Goal: Information Seeking & Learning: Learn about a topic

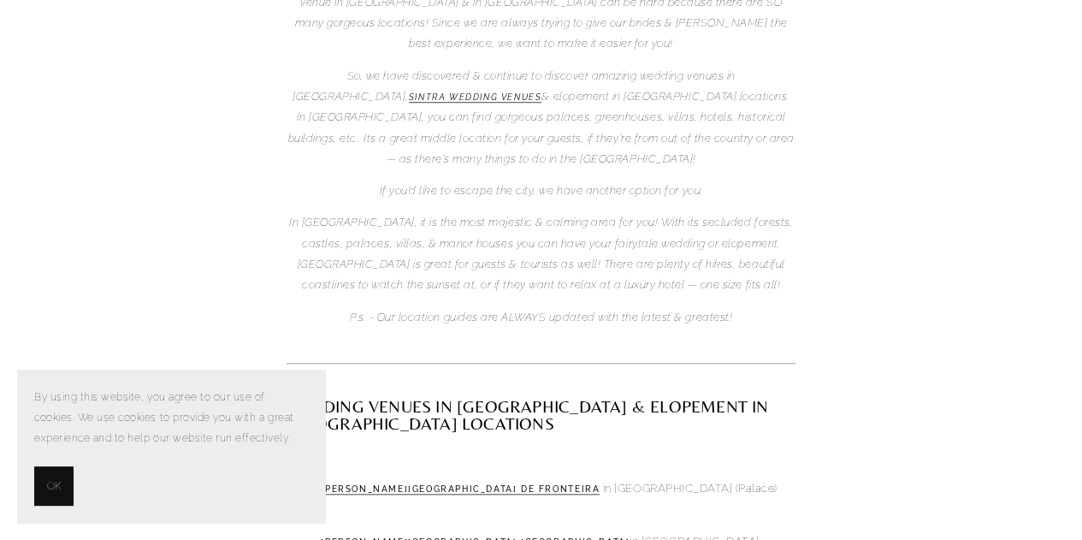
scroll to position [684, 0]
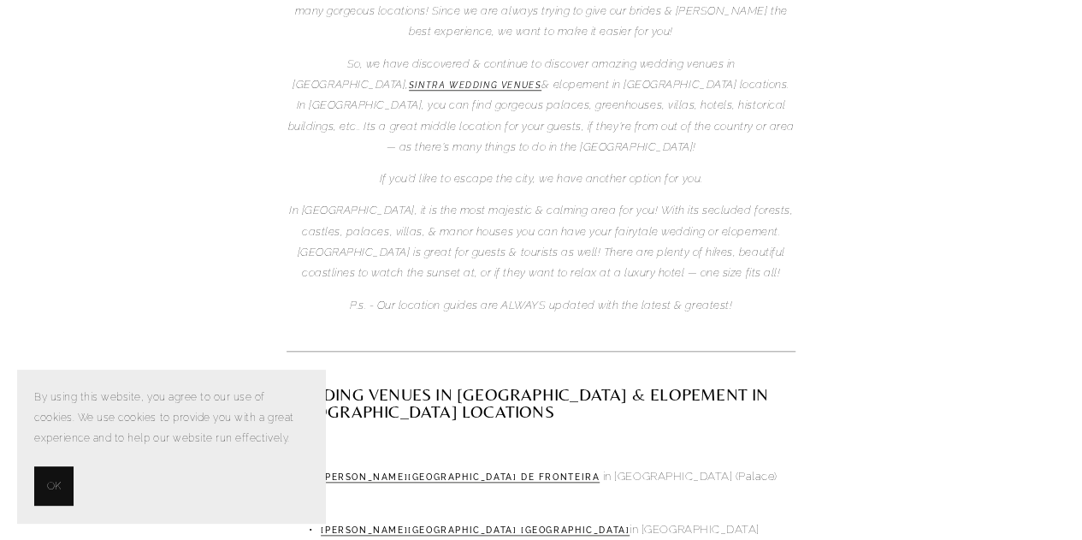
click at [53, 487] on span "OK" at bounding box center [54, 485] width 14 height 21
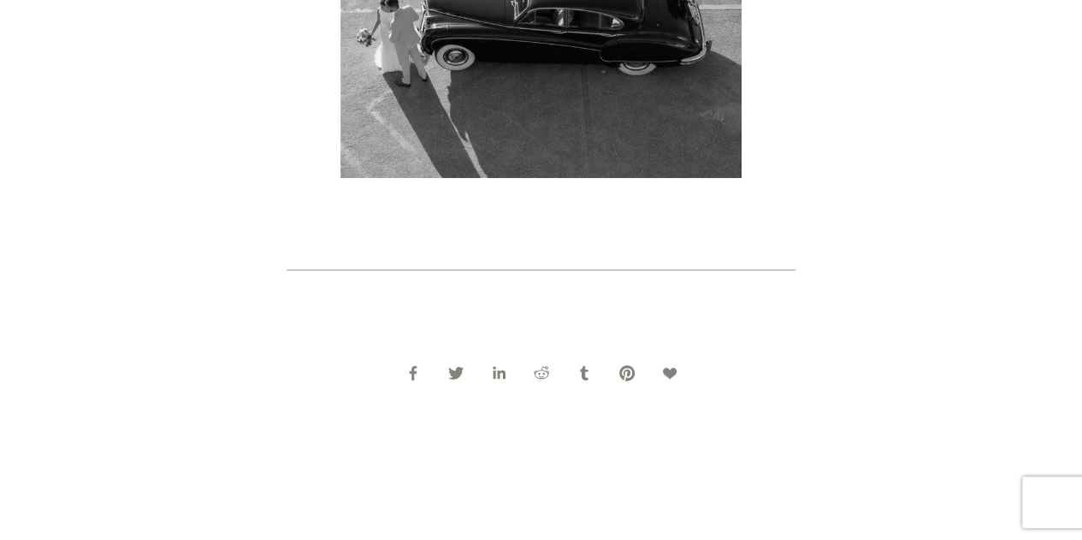
scroll to position [2993, 0]
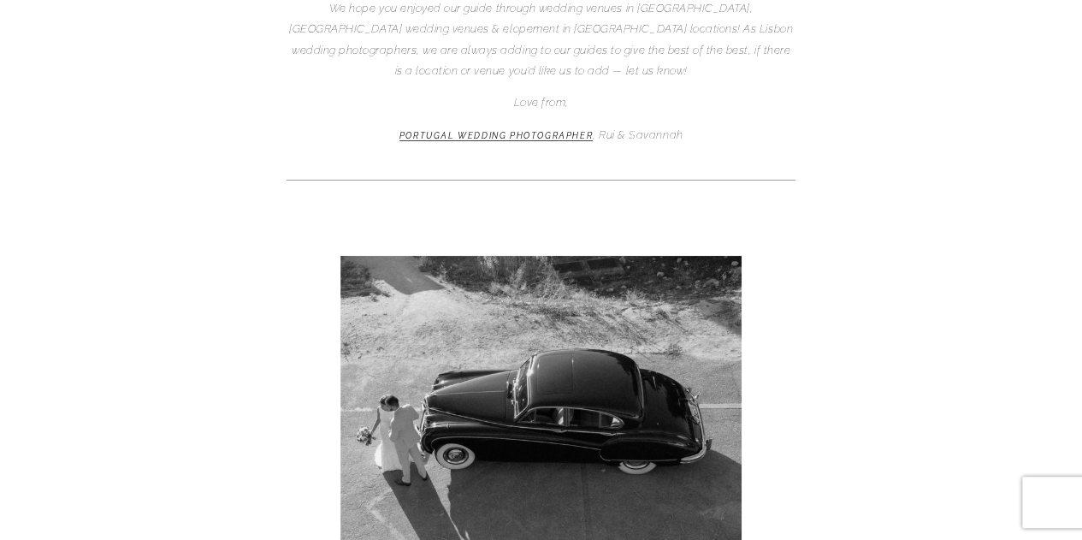
drag, startPoint x: 778, startPoint y: 378, endPoint x: 818, endPoint y: 428, distance: 64.5
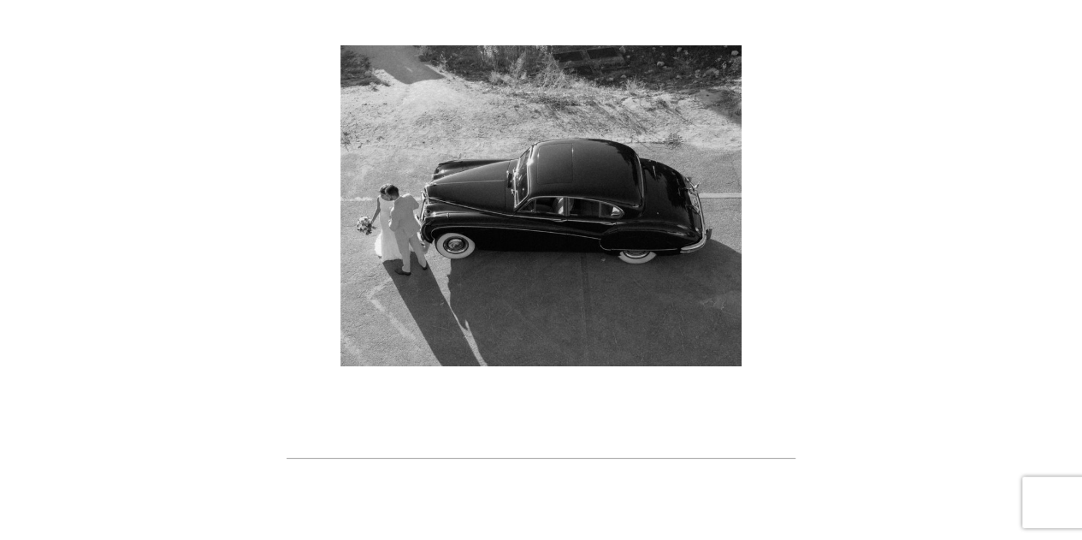
scroll to position [3090, 0]
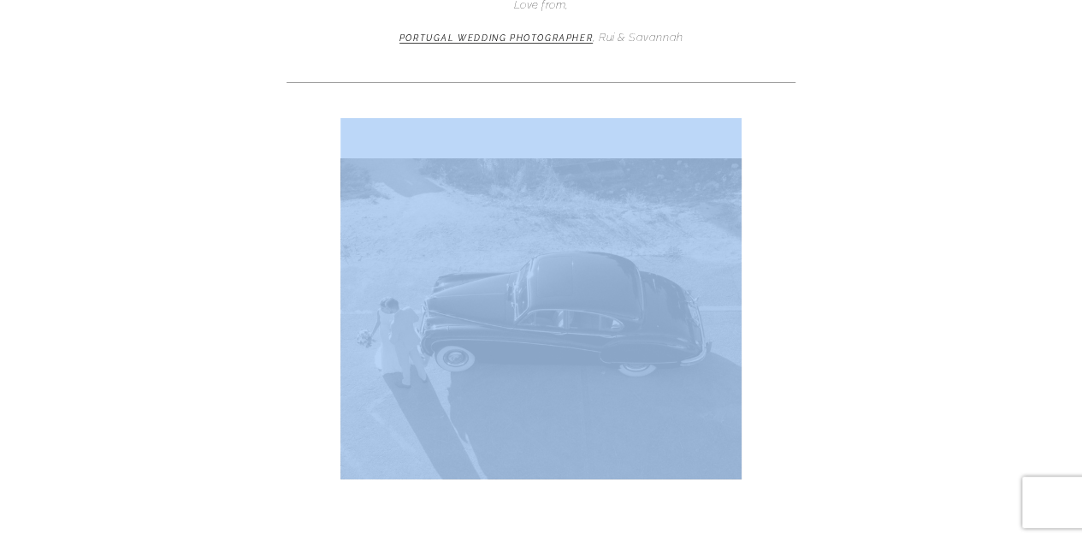
drag, startPoint x: 1083, startPoint y: 336, endPoint x: 1094, endPoint y: 286, distance: 50.8
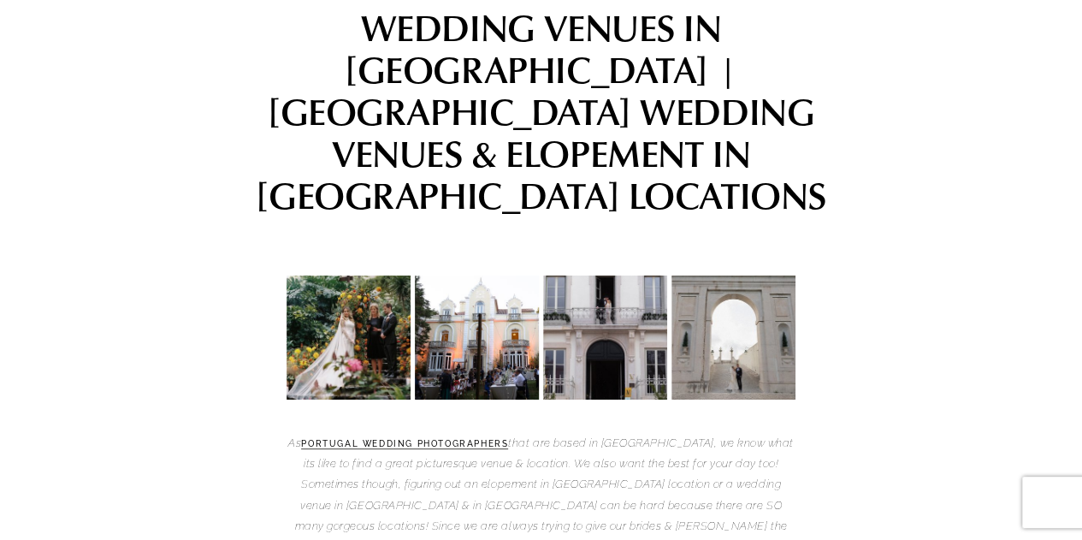
scroll to position [171, 0]
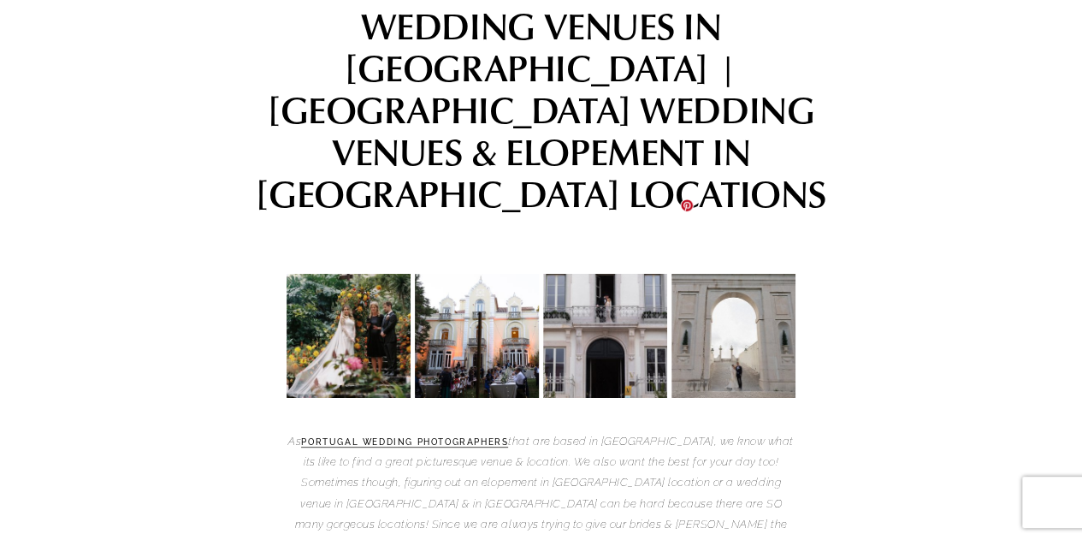
click at [765, 252] on img at bounding box center [733, 317] width 124 height 197
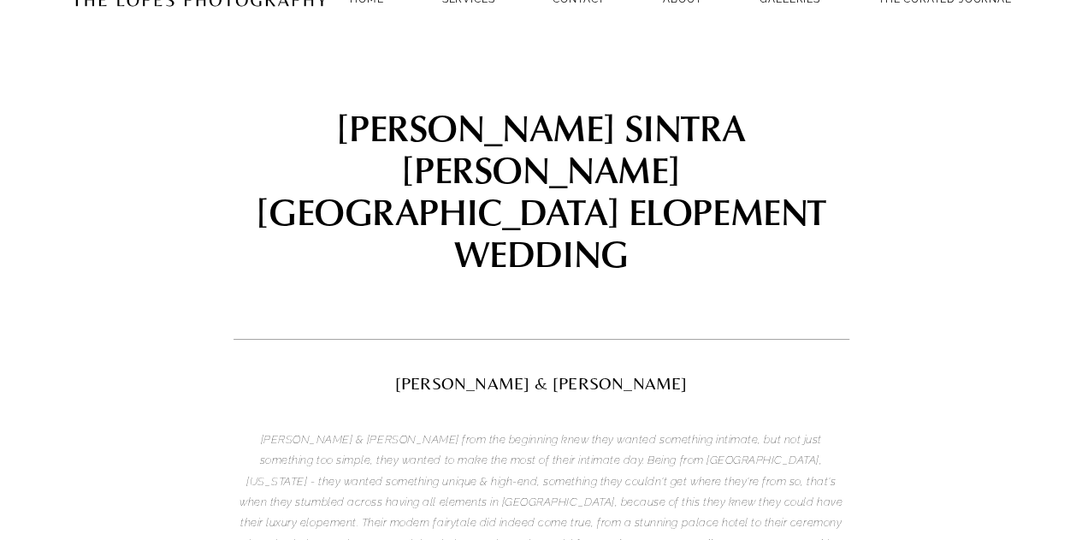
scroll to position [86, 0]
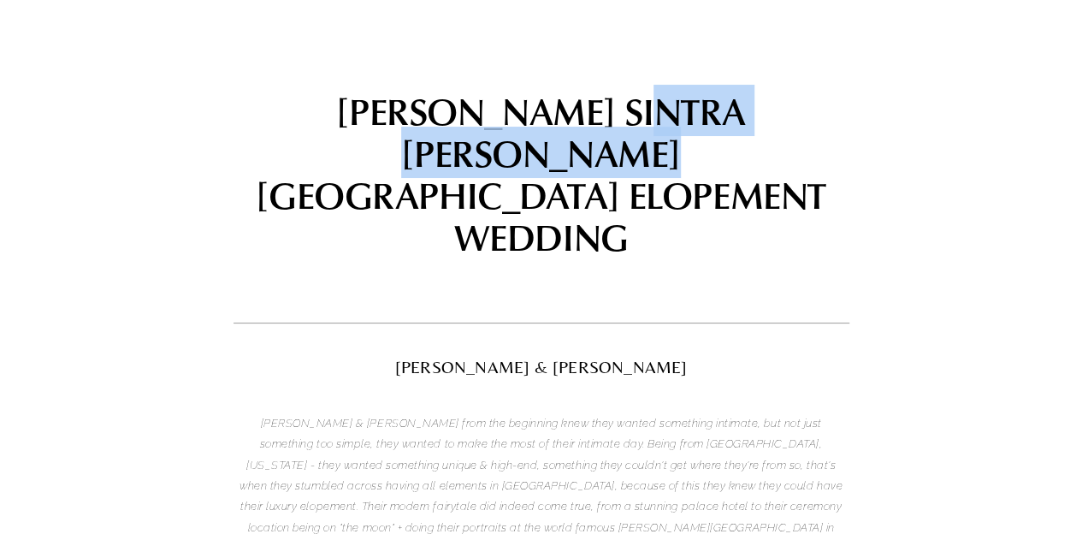
drag, startPoint x: 598, startPoint y: 106, endPoint x: 405, endPoint y: 163, distance: 200.7
click at [405, 163] on h1 "[PERSON_NAME] SINTRA [PERSON_NAME][GEOGRAPHIC_DATA] ELOPEMENT WEDDING" at bounding box center [541, 174] width 616 height 168
copy h1 "[PERSON_NAME][GEOGRAPHIC_DATA]"
